Goal: Task Accomplishment & Management: Manage account settings

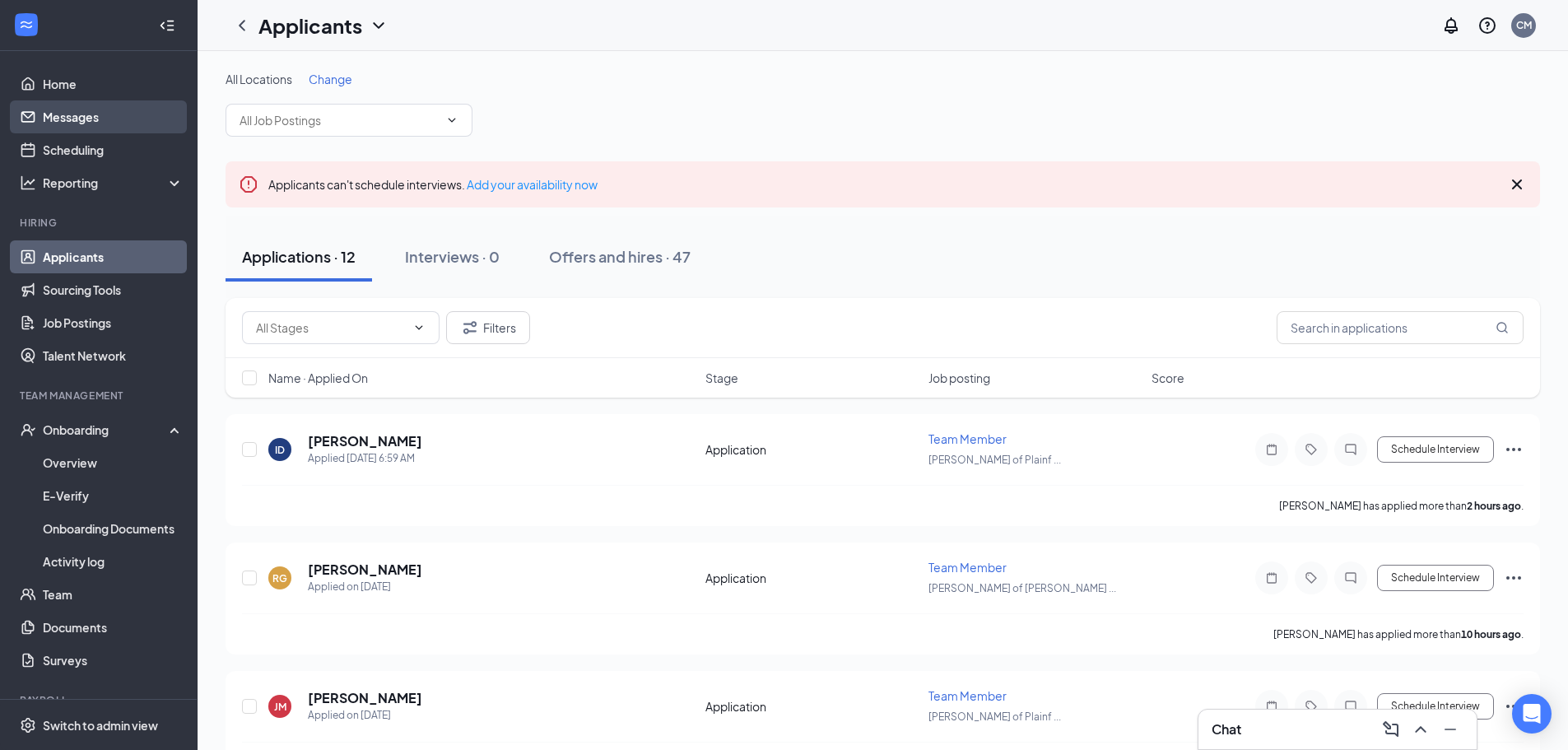
click at [130, 121] on link "Messages" at bounding box center [113, 117] width 141 height 33
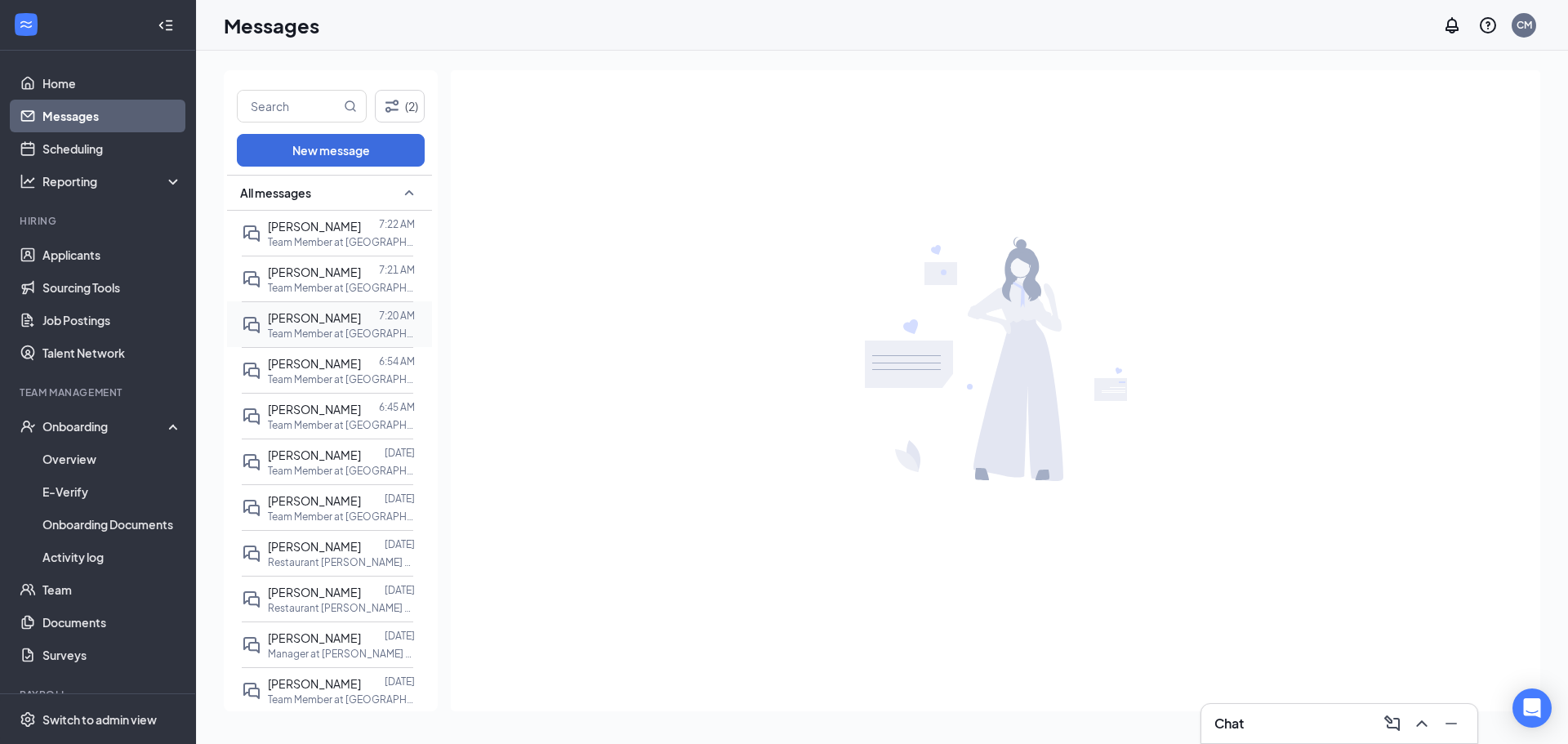
click at [321, 326] on div "[PERSON_NAME]" at bounding box center [315, 318] width 93 height 18
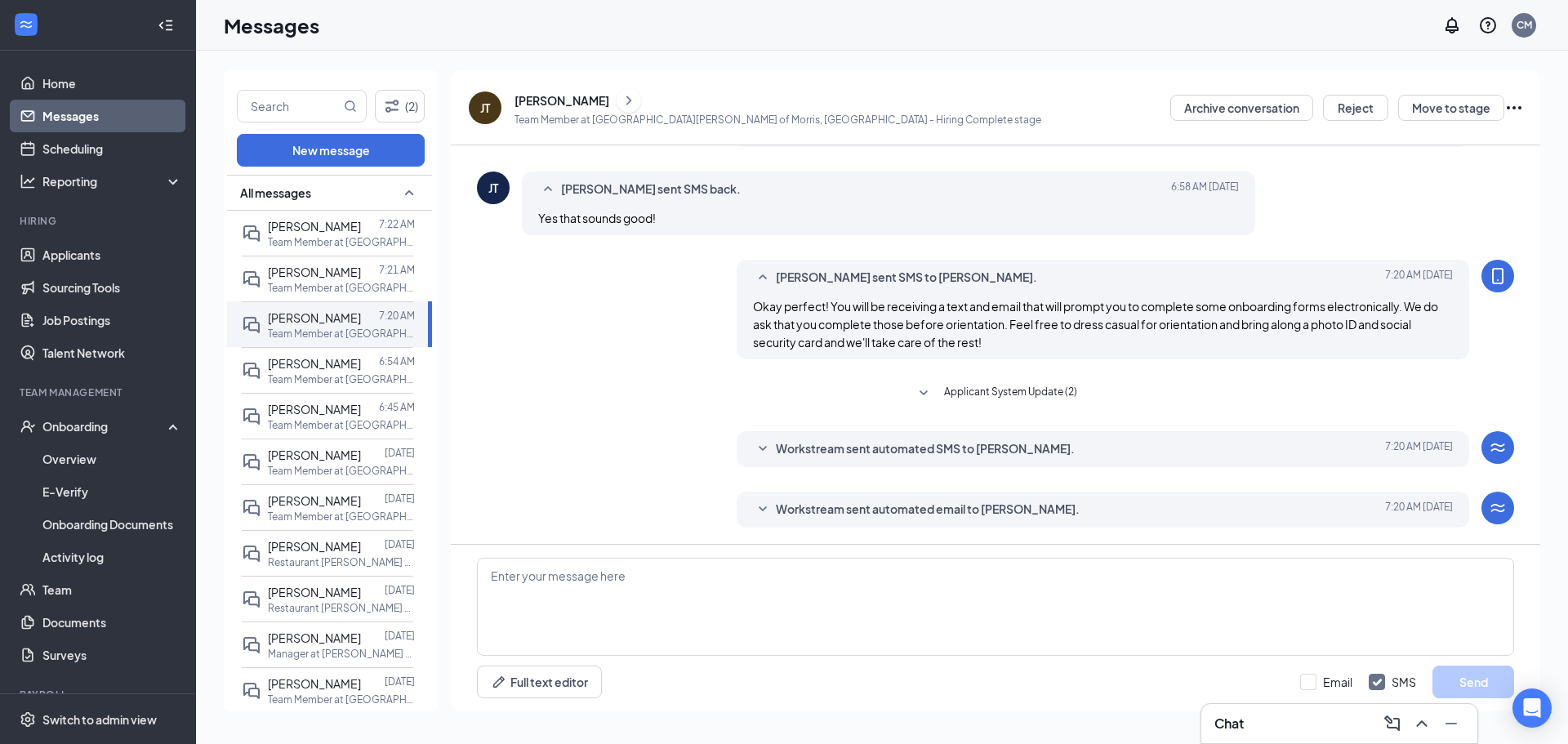
scroll to position [323, 0]
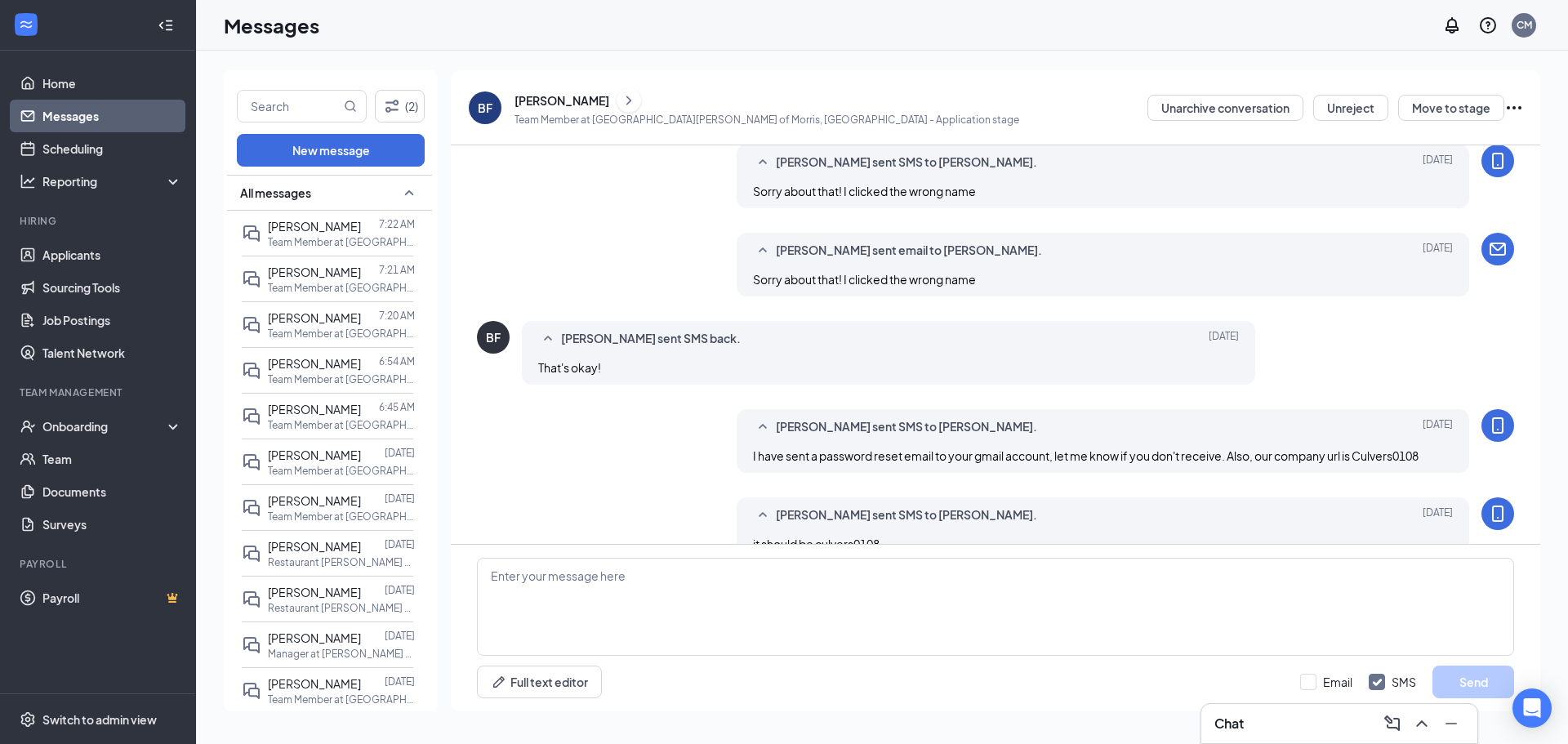
scroll to position [531, 0]
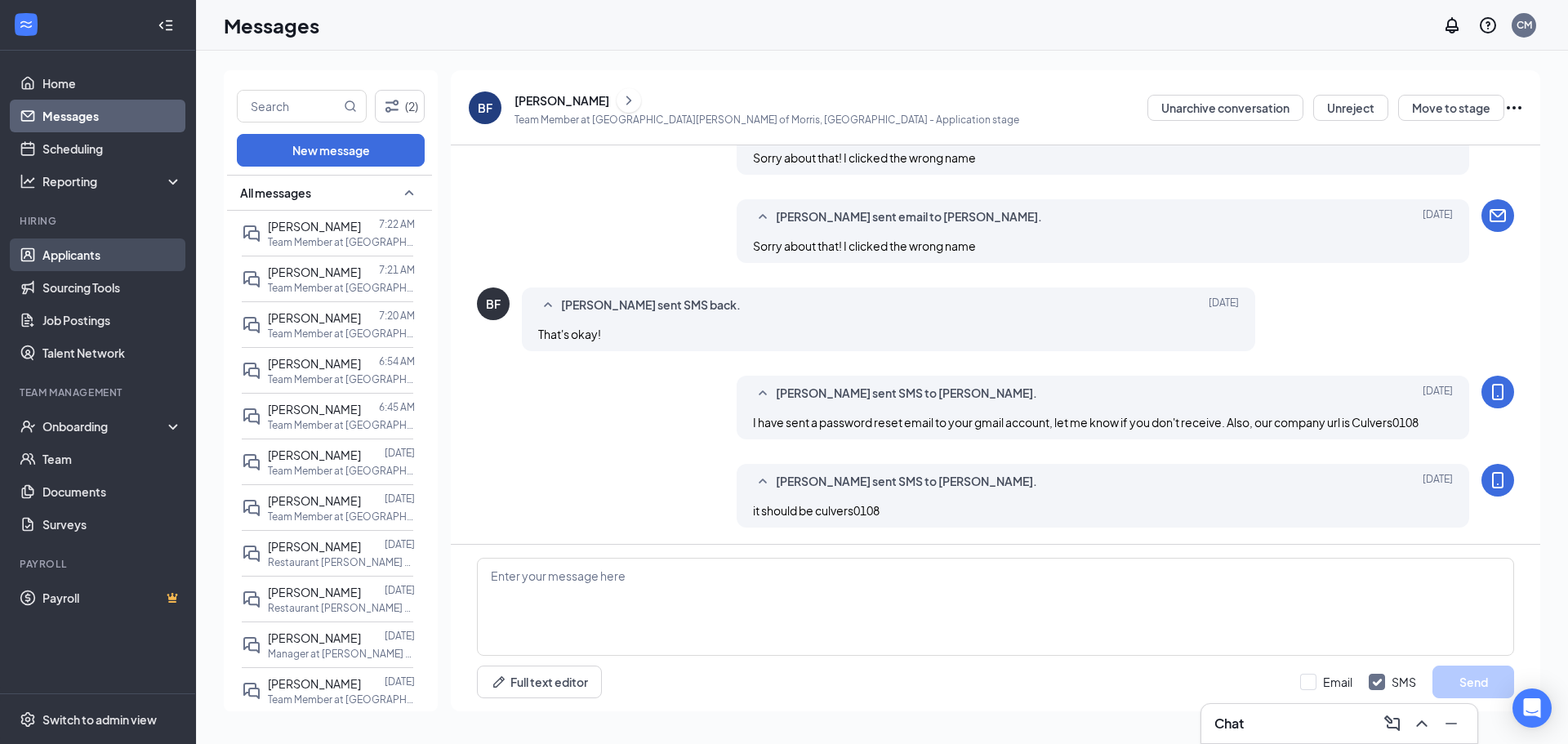
click at [84, 259] on link "Applicants" at bounding box center [112, 255] width 140 height 33
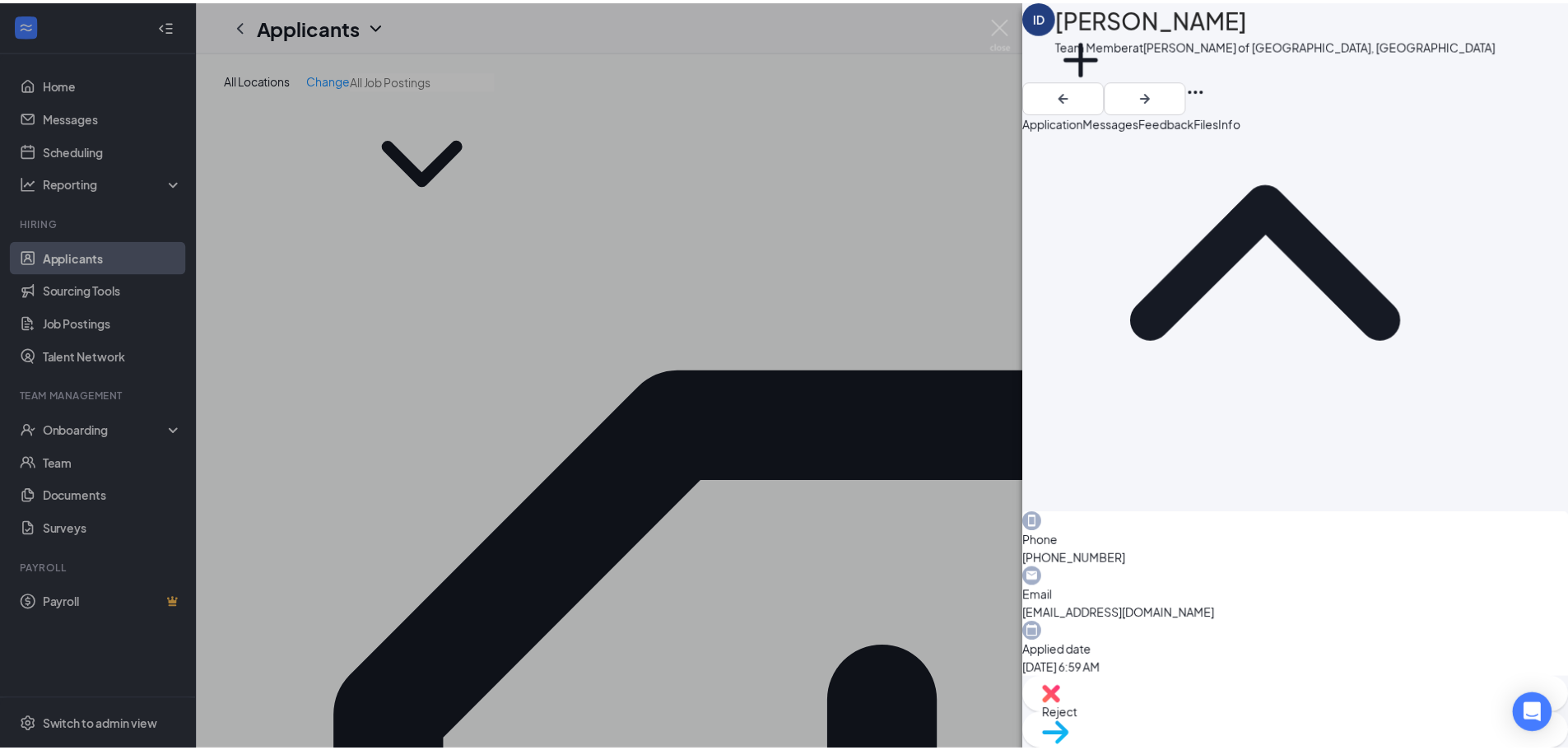
scroll to position [141, 0]
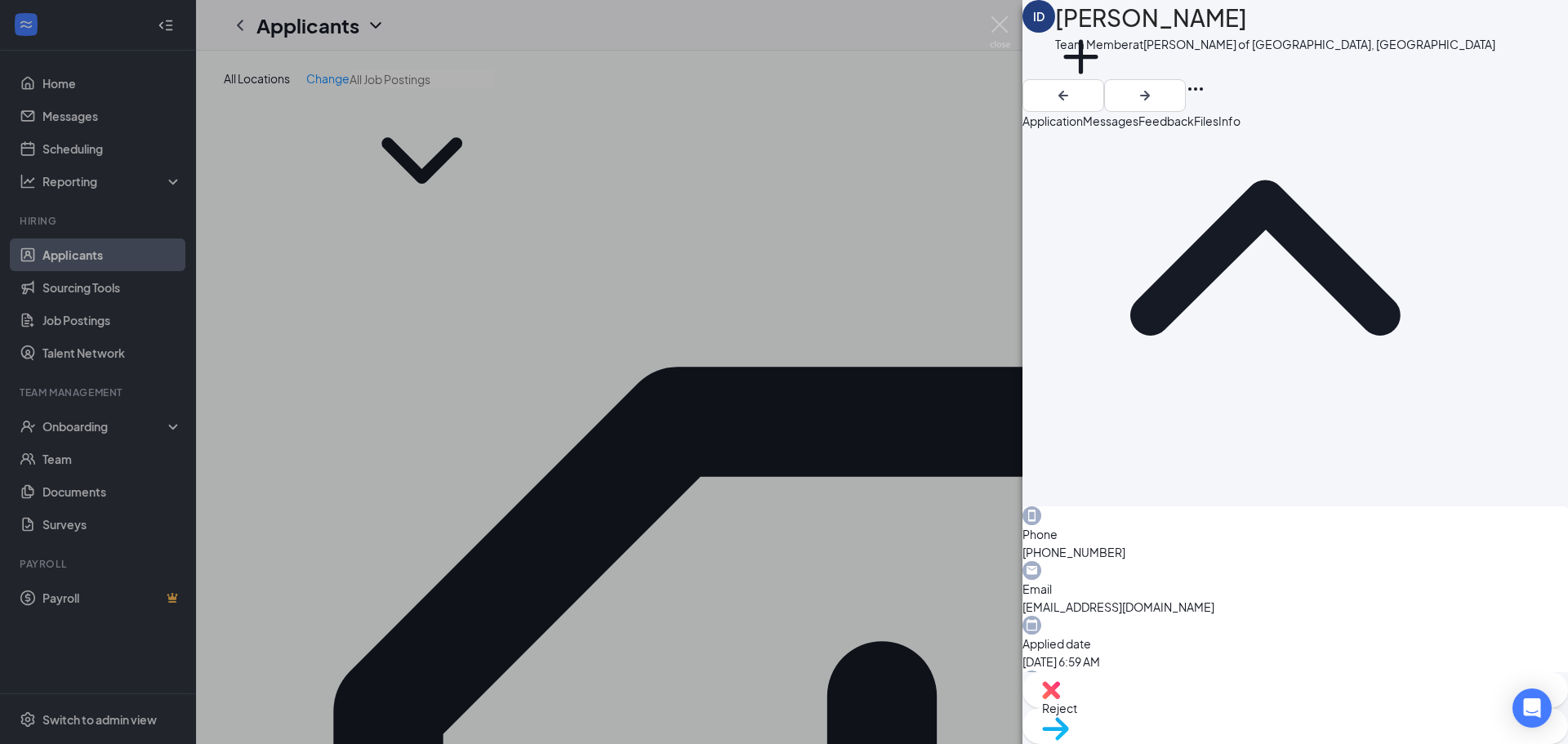
click at [816, 288] on div "ID Izayah DeRamus Team Member at Culver's of Plainfield, IL Add a tag Applicati…" at bounding box center [784, 372] width 1568 height 744
